Goal: Check status

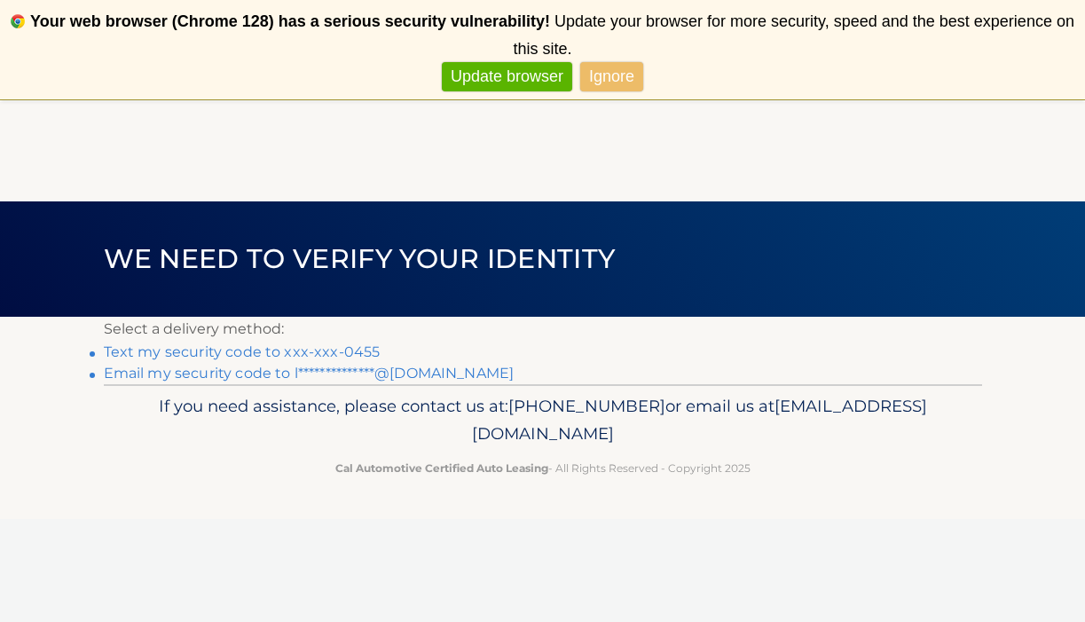
click at [547, 78] on link "Update browser" at bounding box center [507, 76] width 130 height 29
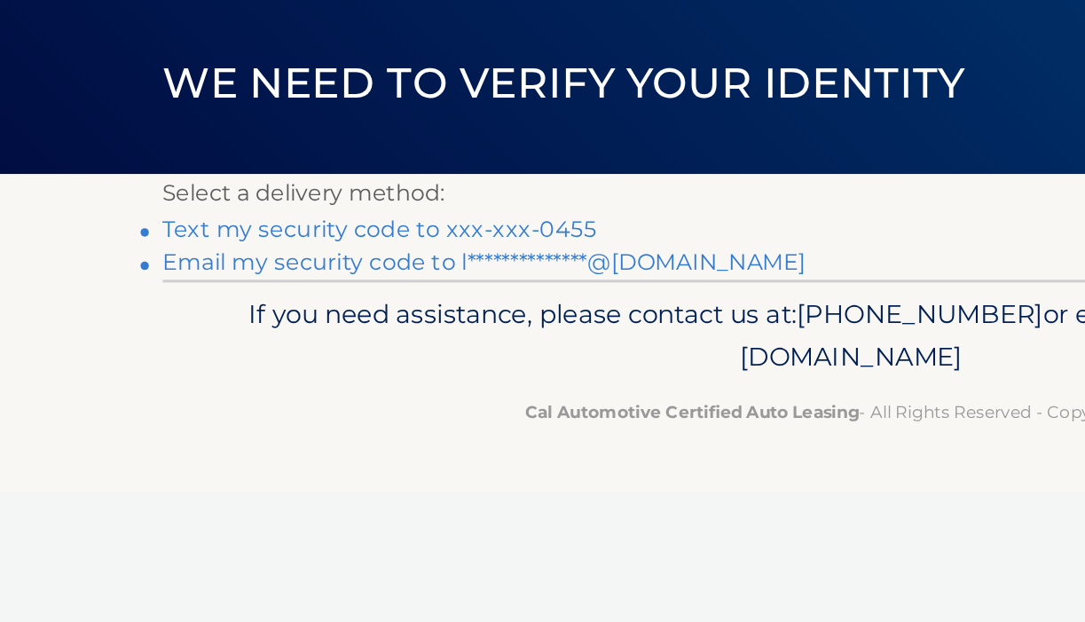
click at [210, 252] on link "Text my security code to xxx-xxx-0455" at bounding box center [242, 252] width 277 height 17
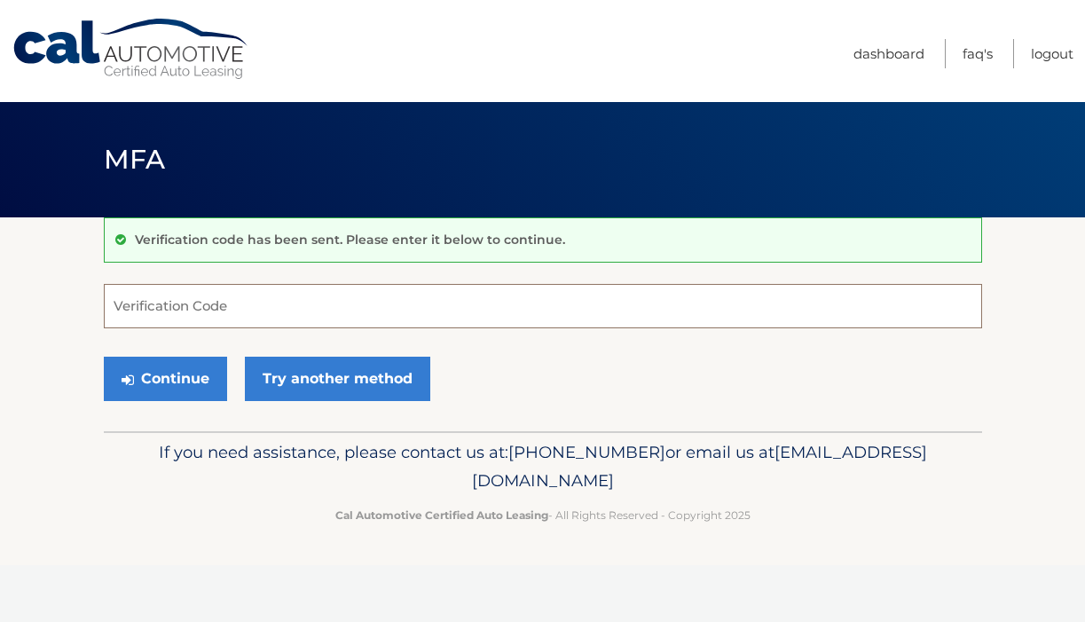
click at [270, 310] on input "Verification Code" at bounding box center [543, 306] width 878 height 44
type input "258457"
click at [185, 400] on div "Continue Try another method" at bounding box center [543, 379] width 878 height 60
click at [183, 383] on button "Continue" at bounding box center [165, 379] width 123 height 44
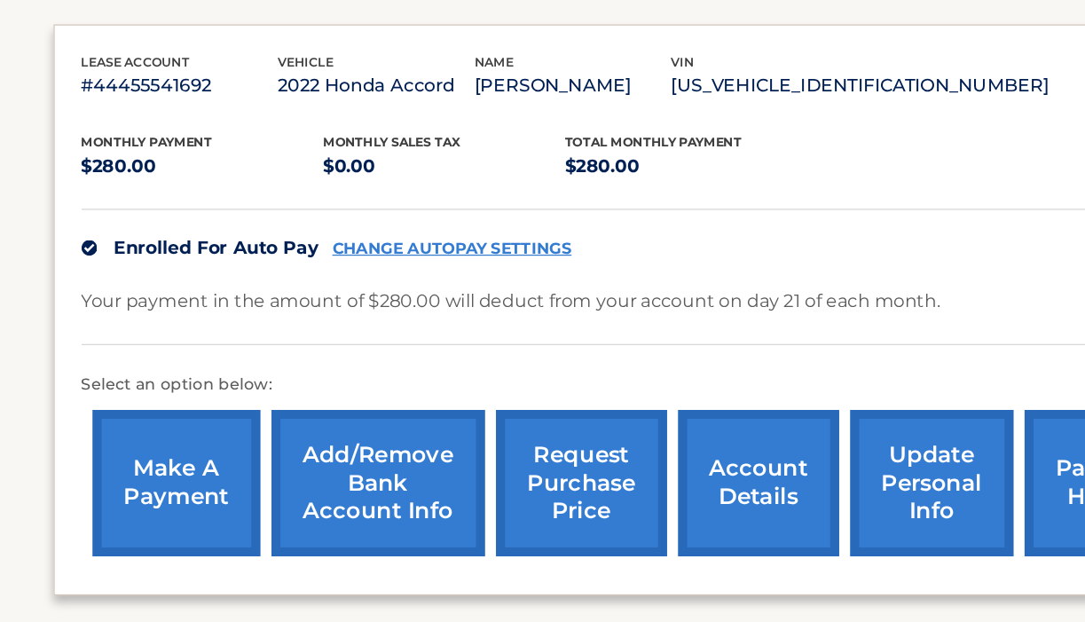
scroll to position [233, 0]
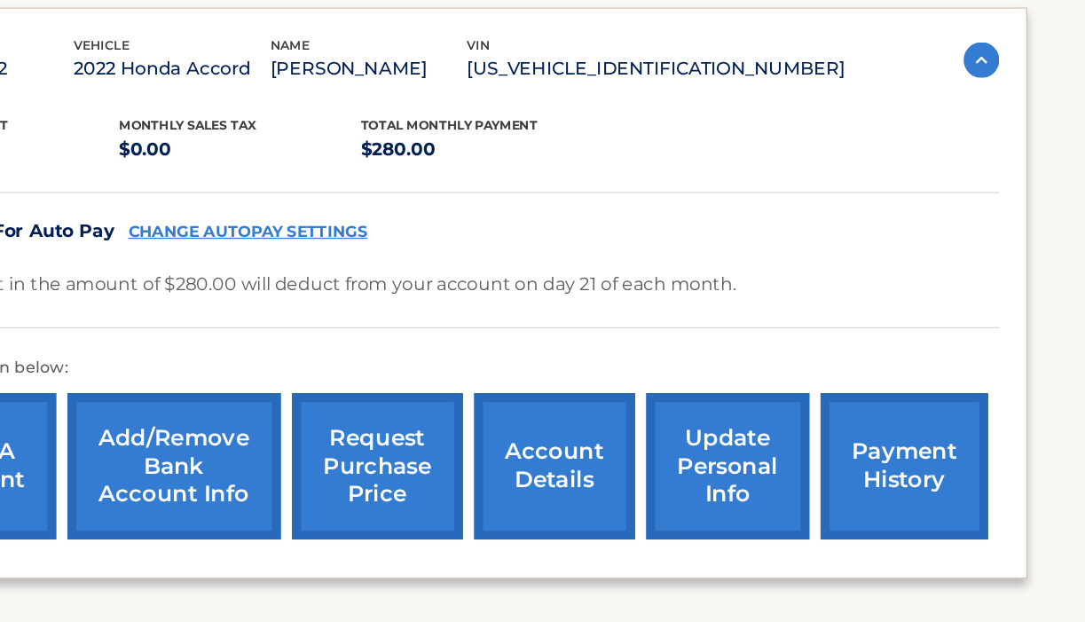
click at [654, 510] on link "account details" at bounding box center [664, 498] width 128 height 116
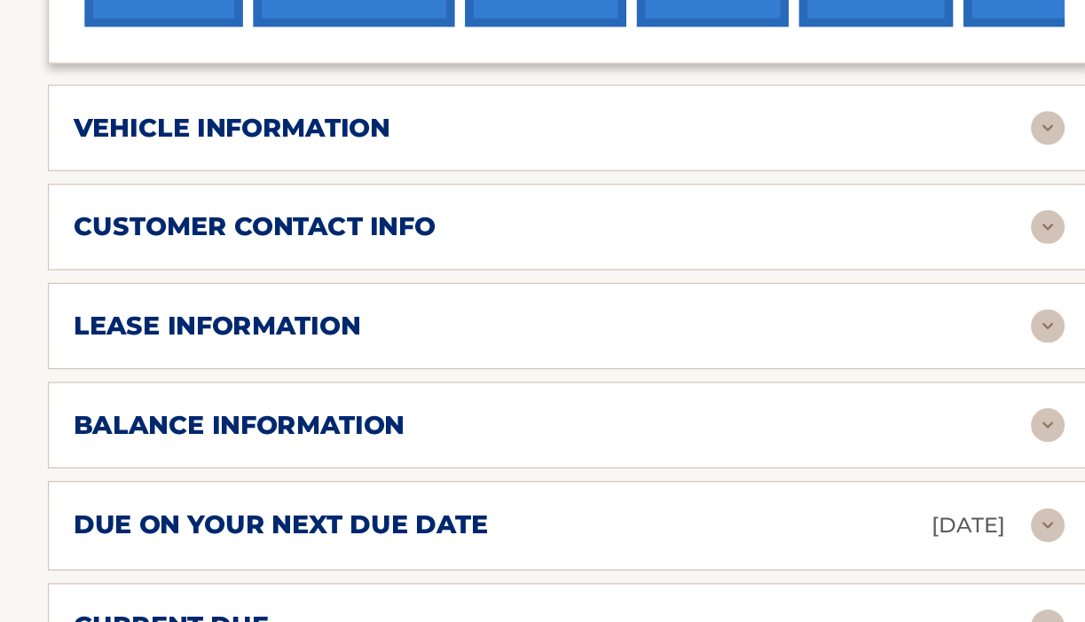
scroll to position [724, 0]
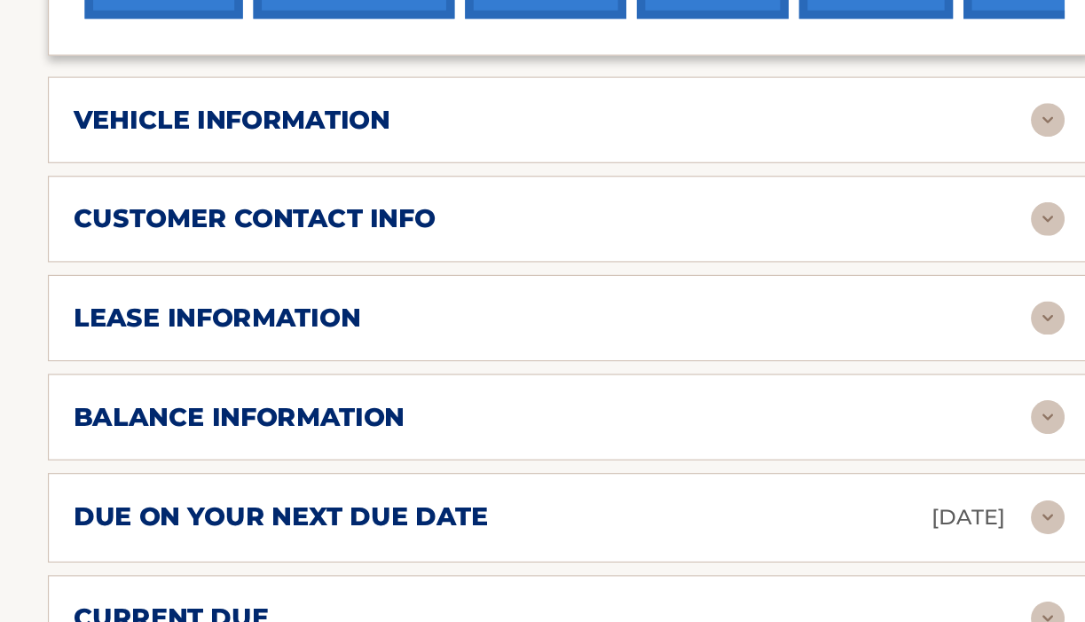
click at [423, 190] on div "vehicle information vehicle Year [DATE] vehicle make Honda vehicle model Accord…" at bounding box center [543, 198] width 878 height 73
click at [379, 185] on h2 "vehicle information" at bounding box center [259, 198] width 266 height 27
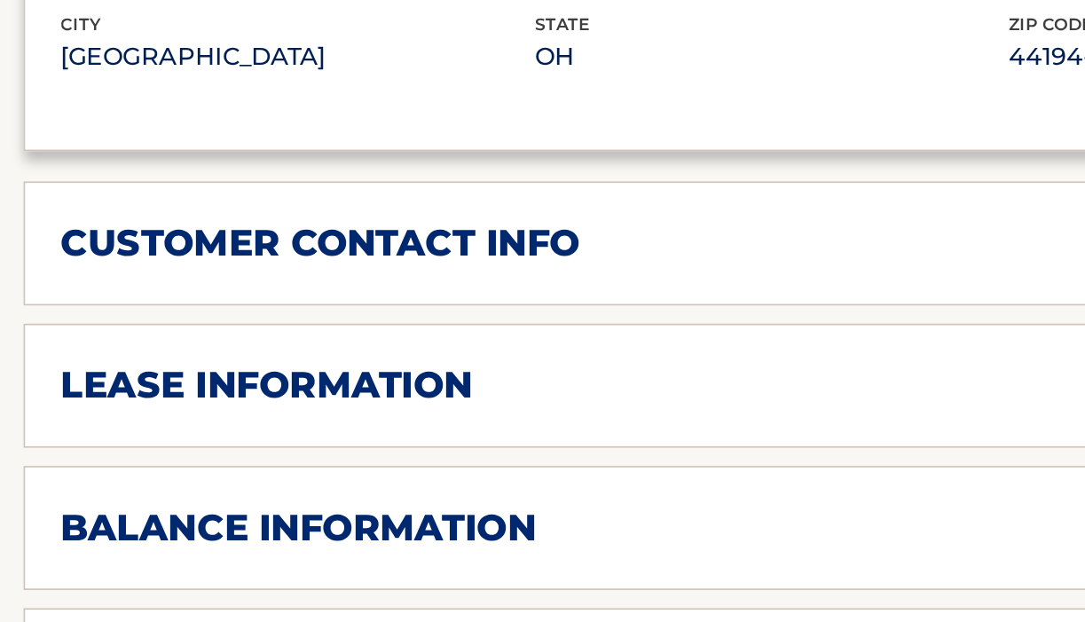
scroll to position [1043, 0]
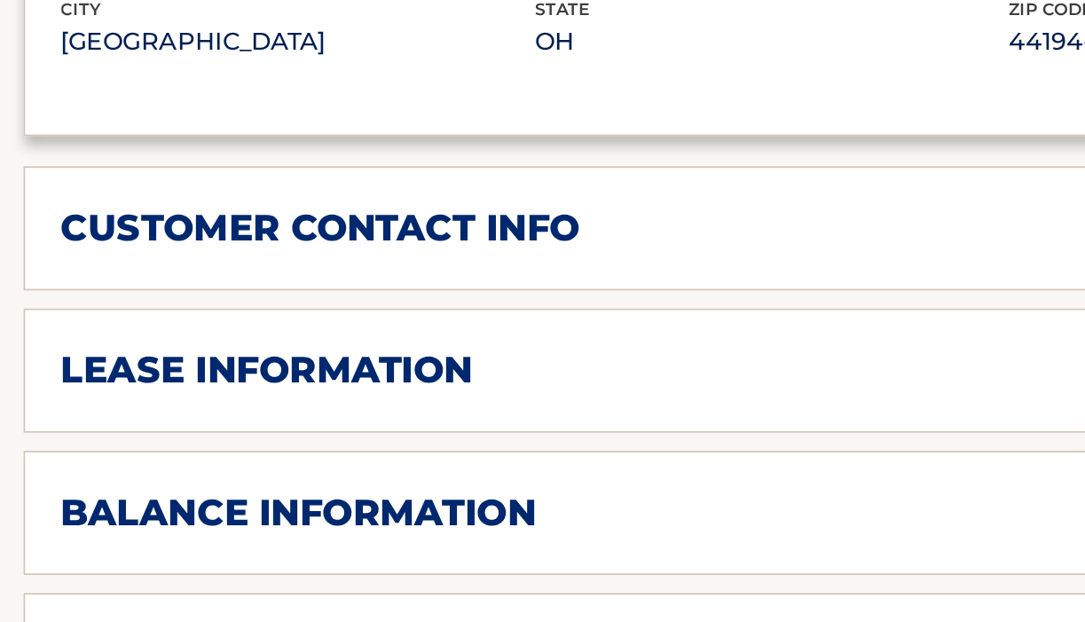
click at [224, 460] on h2 "lease information" at bounding box center [246, 473] width 241 height 27
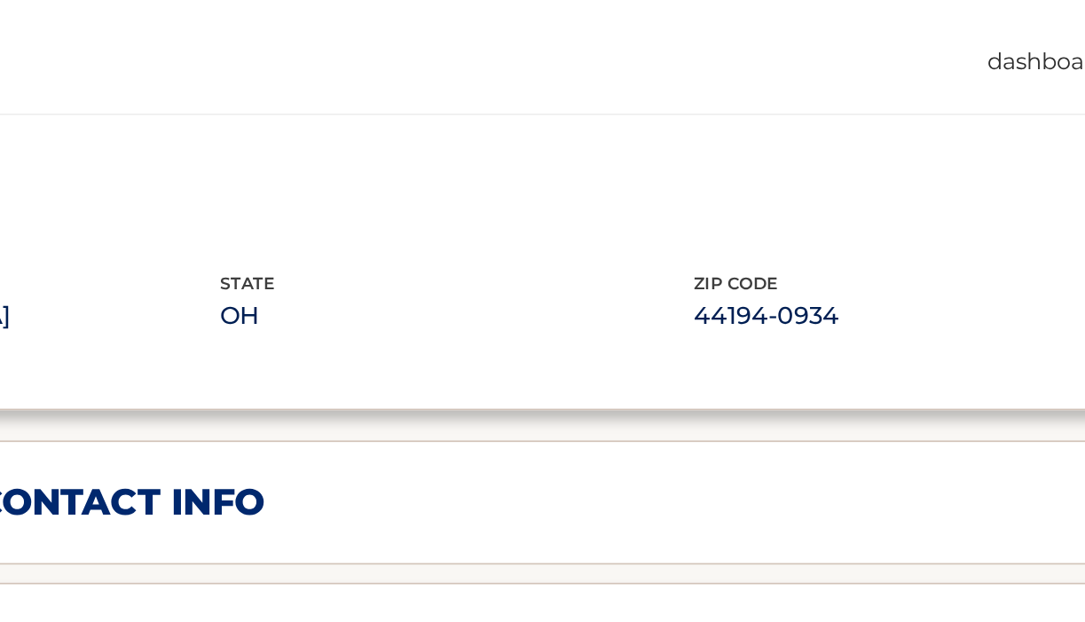
scroll to position [1115, 0]
